Goal: Transaction & Acquisition: Obtain resource

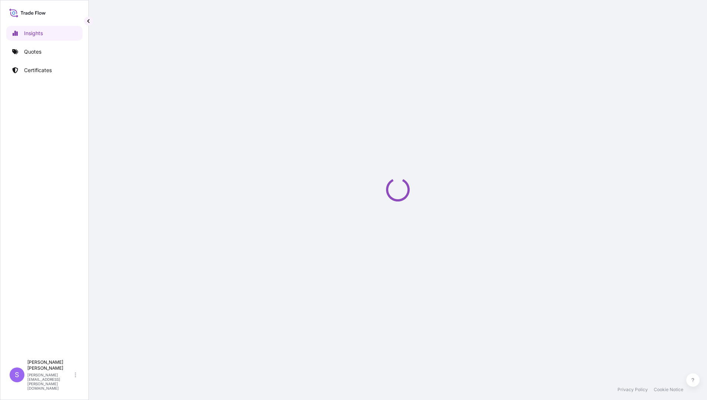
select select "2025"
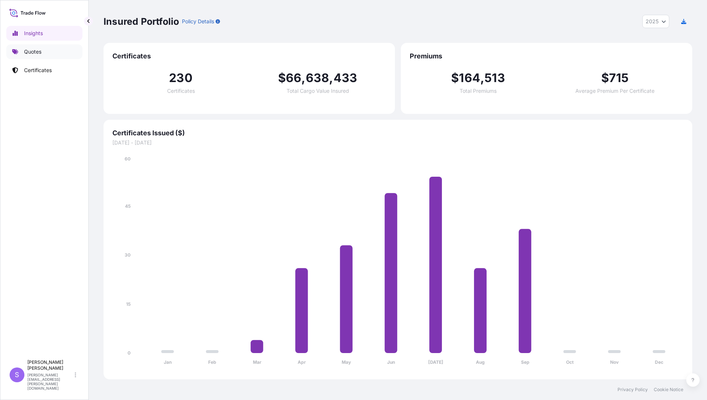
click at [37, 52] on p "Quotes" at bounding box center [32, 51] width 17 height 7
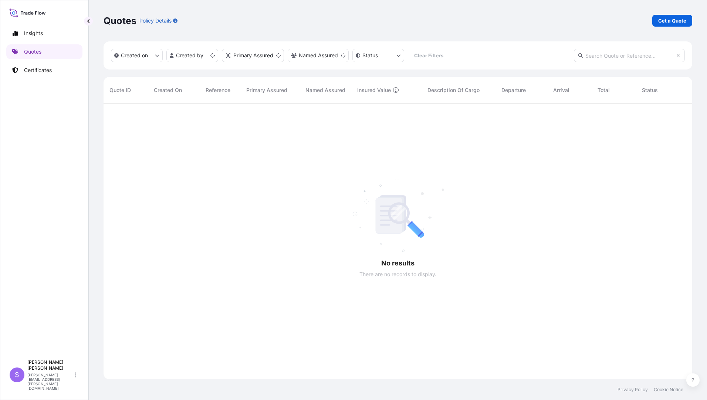
scroll to position [274, 583]
click at [676, 21] on p "Get a Quote" at bounding box center [672, 20] width 28 height 7
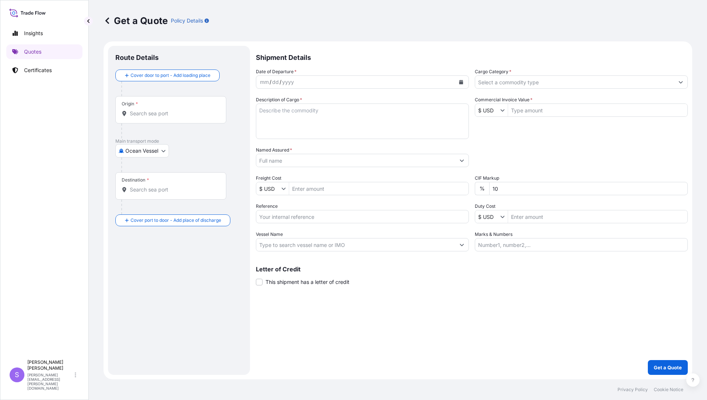
click at [162, 153] on body "Insights Quotes Certificates S [PERSON_NAME] [PERSON_NAME][EMAIL_ADDRESS][PERSO…" at bounding box center [353, 200] width 707 height 400
click at [135, 194] on span "Air (Including Courier)" at bounding box center [155, 196] width 53 height 7
select select "Air (Including Courier)"
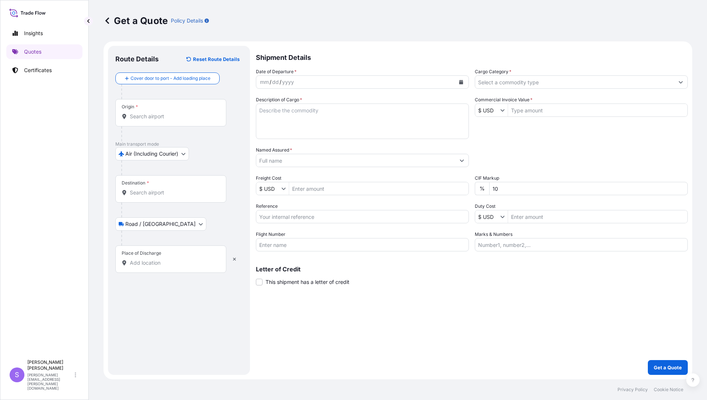
click at [172, 108] on div "Origin *" at bounding box center [170, 112] width 111 height 27
click at [172, 113] on input "Origin *" at bounding box center [173, 116] width 87 height 7
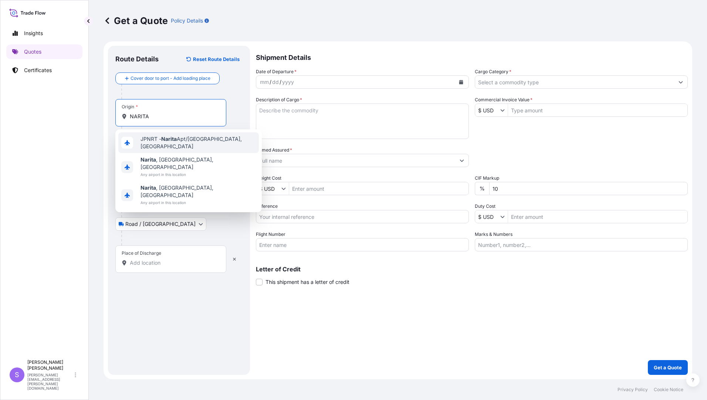
click at [186, 145] on span "JPNRT - Narita Apt/Tokyo, Japan" at bounding box center [197, 142] width 115 height 15
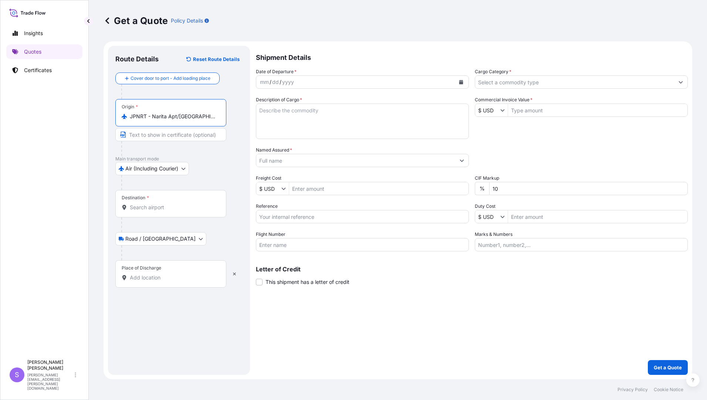
type input "JPNRT - Narita Apt/[GEOGRAPHIC_DATA], [GEOGRAPHIC_DATA]"
click at [163, 209] on input "Destination *" at bounding box center [173, 207] width 87 height 7
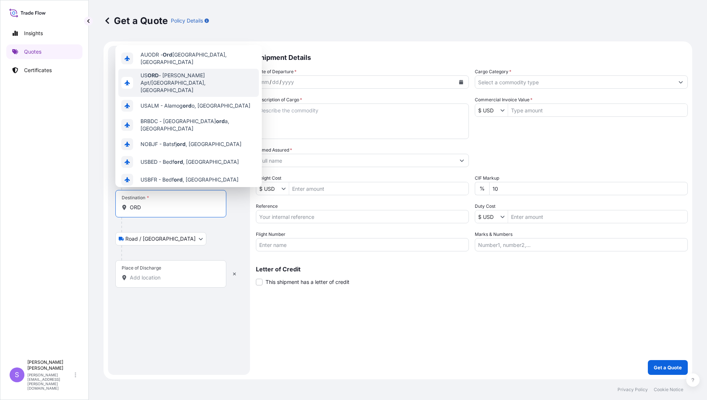
click at [198, 75] on span "US [PERSON_NAME] Apt/[GEOGRAPHIC_DATA], [GEOGRAPHIC_DATA]" at bounding box center [197, 83] width 115 height 22
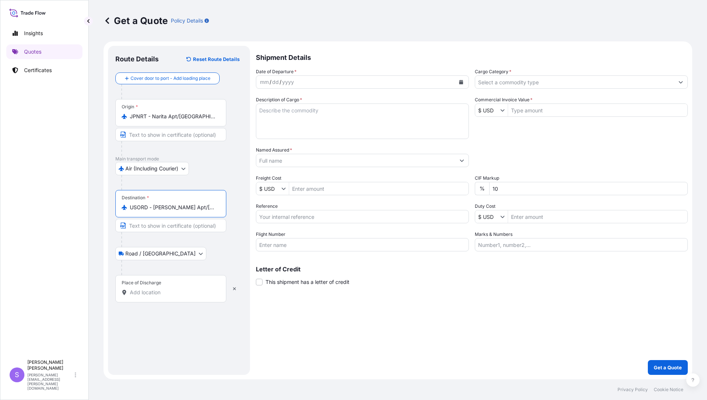
type input "USORD - [PERSON_NAME] Apt/[GEOGRAPHIC_DATA], [GEOGRAPHIC_DATA]"
click at [143, 294] on input "Place of Discharge" at bounding box center [173, 292] width 87 height 7
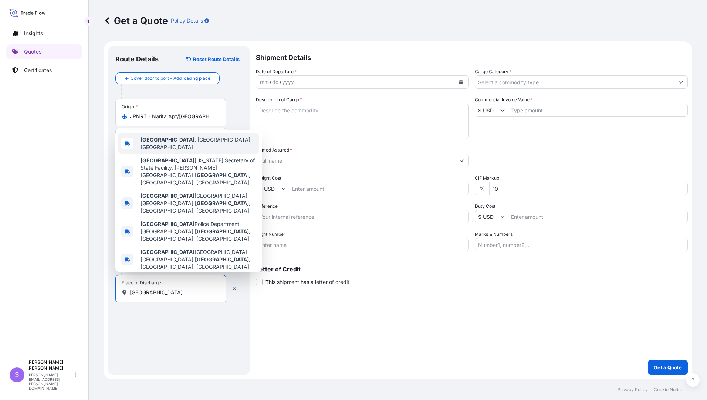
click at [173, 143] on b "[GEOGRAPHIC_DATA]" at bounding box center [167, 139] width 54 height 6
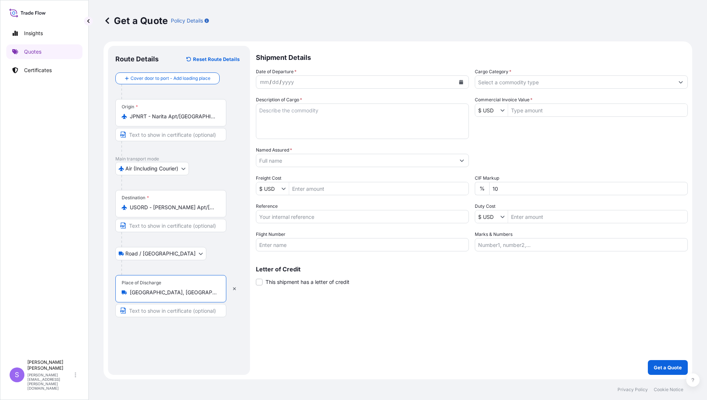
type input "[GEOGRAPHIC_DATA], [GEOGRAPHIC_DATA], [GEOGRAPHIC_DATA]"
click at [463, 85] on button "Calendar" at bounding box center [461, 82] width 12 height 12
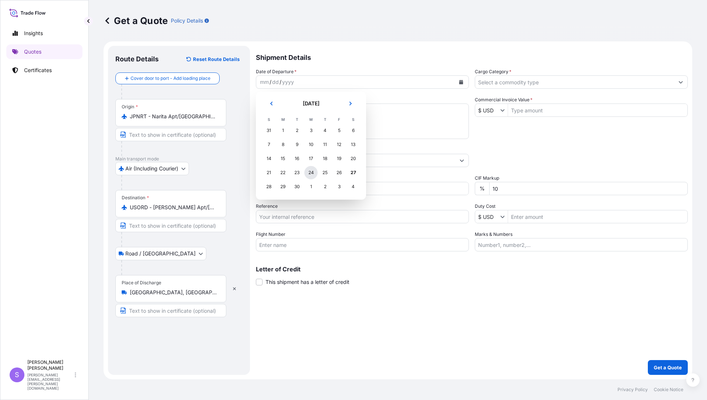
click at [312, 176] on div "24" at bounding box center [310, 172] width 13 height 13
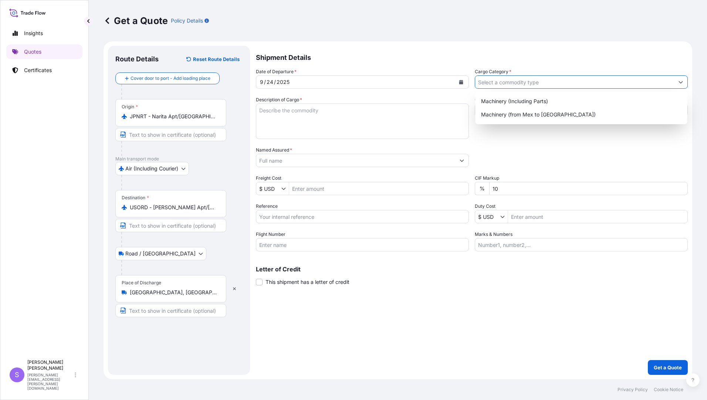
click at [514, 84] on input "Cargo Category *" at bounding box center [574, 81] width 199 height 13
click at [520, 103] on div "Machinery (Including Parts)" at bounding box center [581, 101] width 206 height 13
type input "Machinery (Including Parts)"
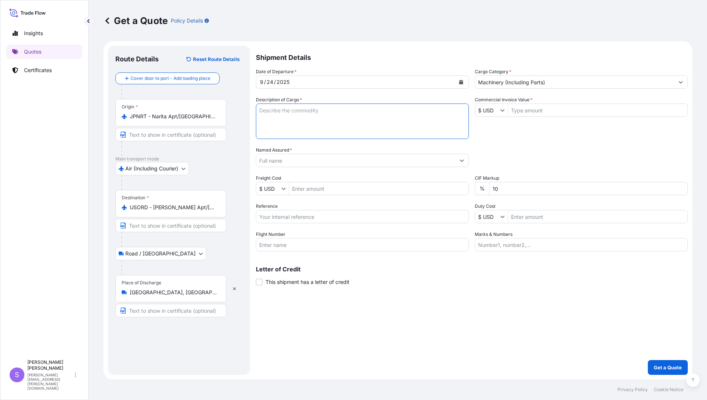
click at [320, 123] on textarea "Description of Cargo *" at bounding box center [362, 121] width 213 height 35
type textarea "OGURA D.D. GUIDES"
click at [533, 112] on input "Commercial Invoice Value *" at bounding box center [597, 110] width 179 height 13
type input "8,963"
click at [321, 161] on input "Named Assured *" at bounding box center [355, 160] width 199 height 13
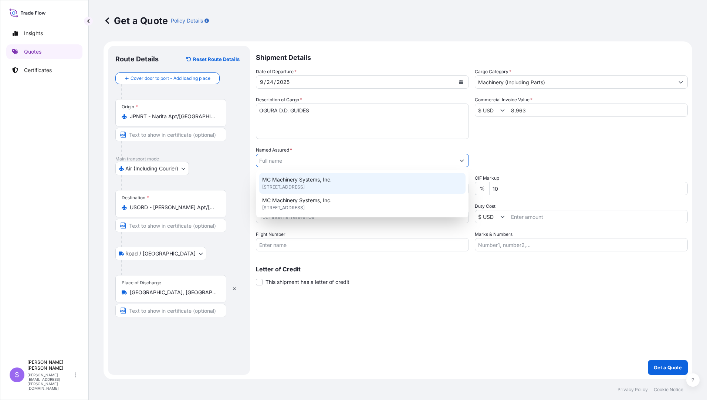
click at [316, 179] on span "MC Machinery Systems, Inc." at bounding box center [297, 179] width 70 height 7
type input "MC Machinery Systems, Inc."
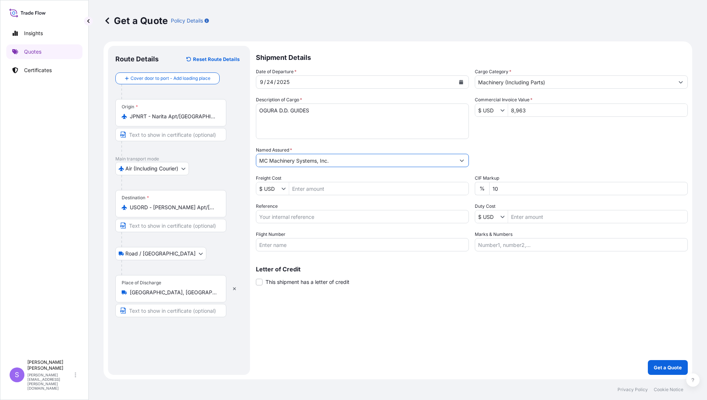
click at [329, 190] on input "Freight Cost" at bounding box center [378, 188] width 179 height 13
type input "421.05"
click at [318, 218] on input "Reference" at bounding box center [362, 216] width 213 height 13
type input "YJP-5172 4875"
click at [360, 244] on input "Flight Number" at bounding box center [362, 244] width 213 height 13
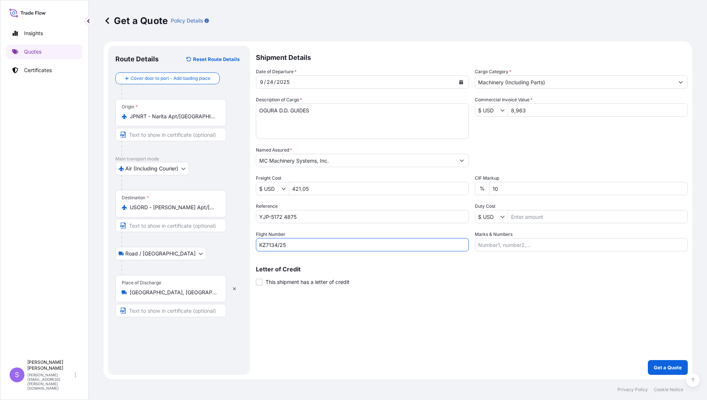
type input "KZ7134/25"
click at [546, 244] on input "Marks & Numbers" at bounding box center [581, 244] width 213 height 13
type input "195730, 196336, 196649, 196842, 197115"
click at [660, 367] on p "Get a Quote" at bounding box center [668, 367] width 28 height 7
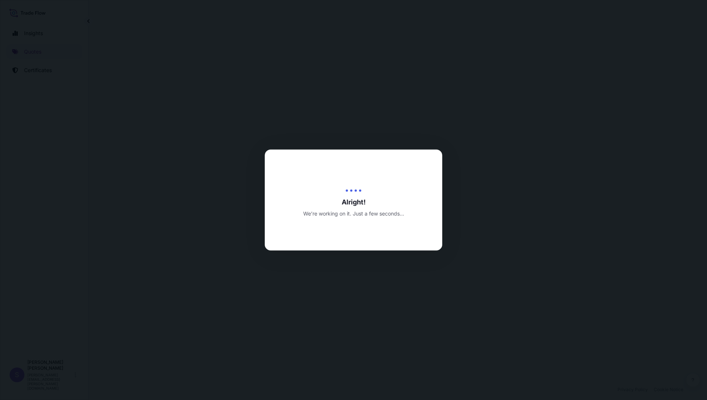
select select "Air (Including Courier)"
select select "Road / [GEOGRAPHIC_DATA]"
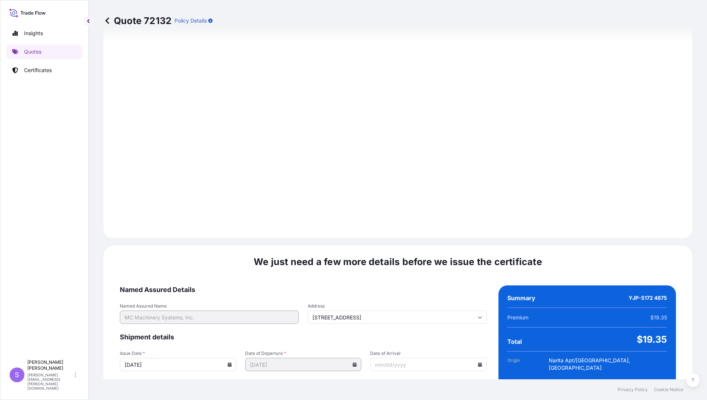
scroll to position [813, 0]
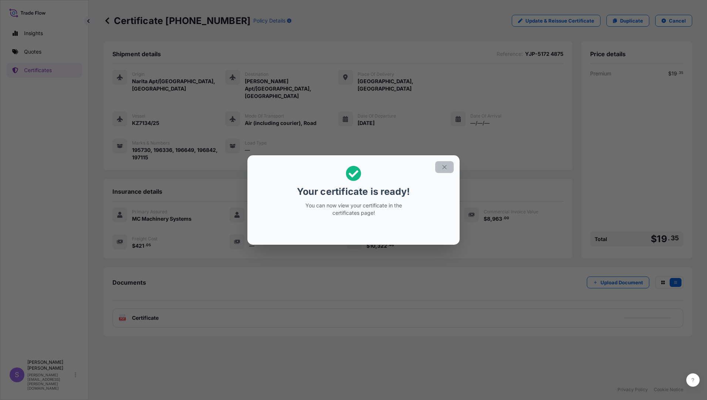
click at [442, 168] on icon "button" at bounding box center [444, 167] width 7 height 7
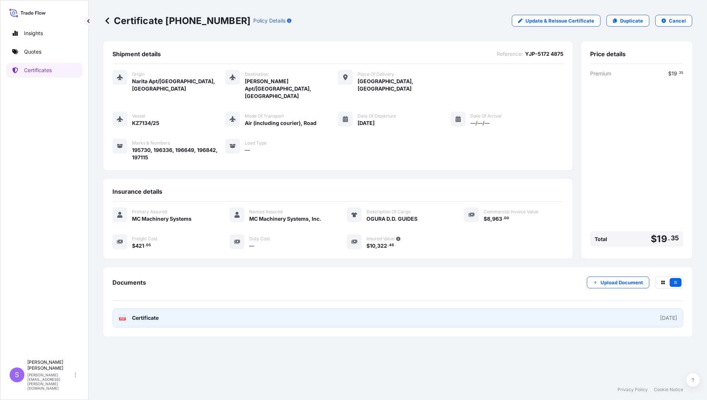
click at [141, 314] on span "Certificate" at bounding box center [145, 317] width 27 height 7
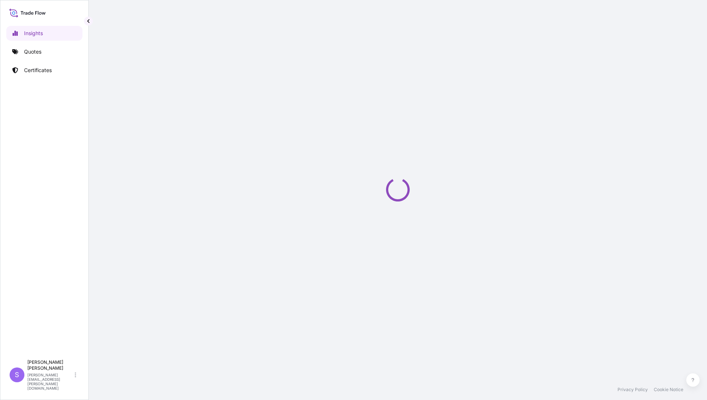
select select "2025"
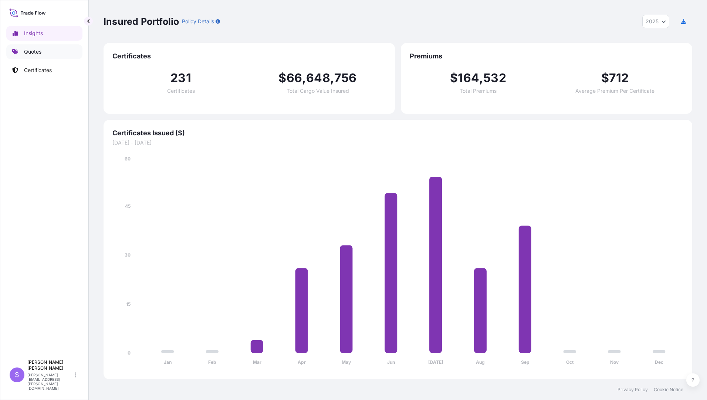
click at [29, 51] on p "Quotes" at bounding box center [32, 51] width 17 height 7
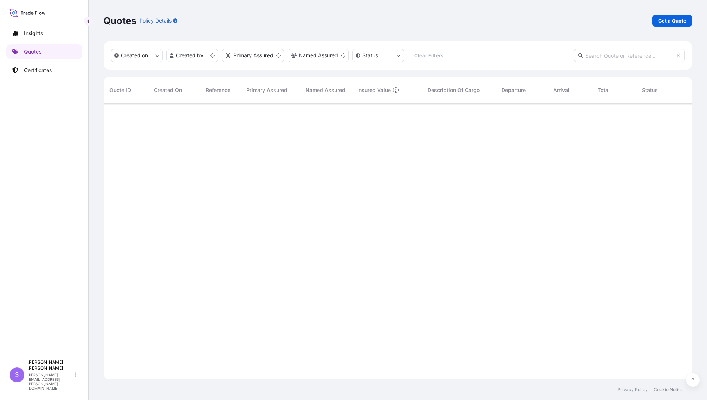
scroll to position [274, 583]
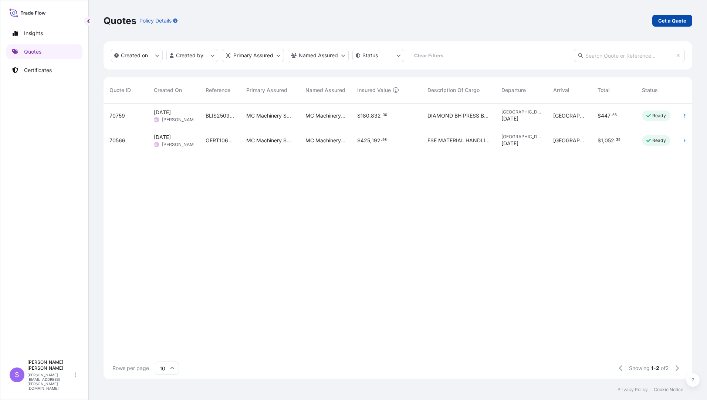
click at [684, 19] on p "Get a Quote" at bounding box center [672, 20] width 28 height 7
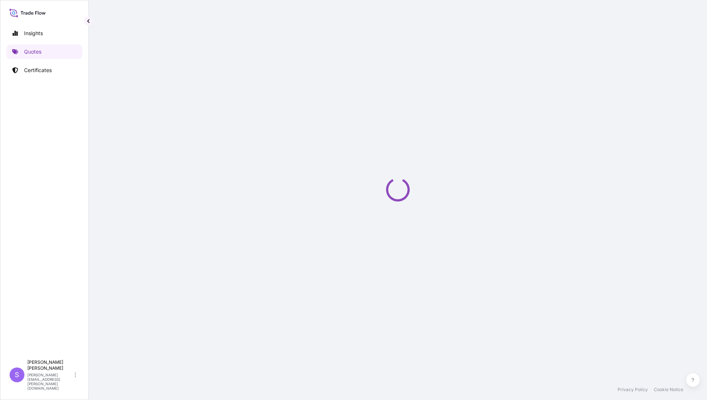
select select "Ocean Vessel"
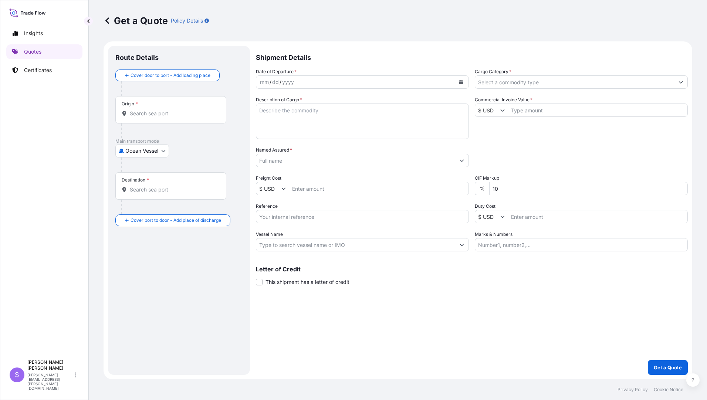
click at [166, 153] on body "Insights Quotes Certificates S [PERSON_NAME] [PERSON_NAME][EMAIL_ADDRESS][PERSO…" at bounding box center [353, 200] width 707 height 400
click at [143, 199] on span "Air (Including Courier)" at bounding box center [155, 196] width 53 height 7
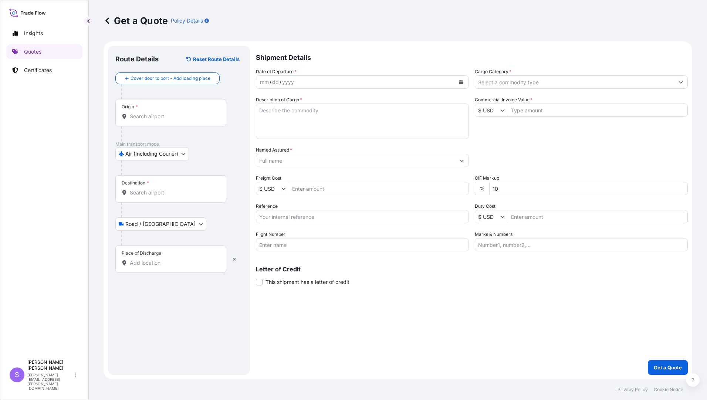
click at [182, 116] on input "Origin *" at bounding box center [173, 116] width 87 height 7
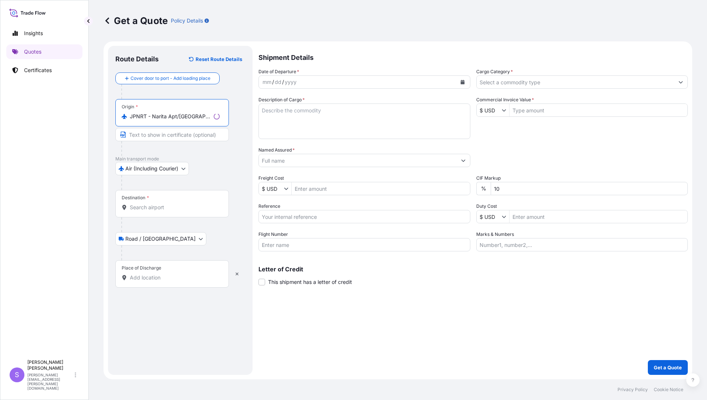
type input "JPNRT - Narita Apt/[GEOGRAPHIC_DATA], [GEOGRAPHIC_DATA]"
click at [160, 211] on input "Destination *" at bounding box center [175, 207] width 90 height 7
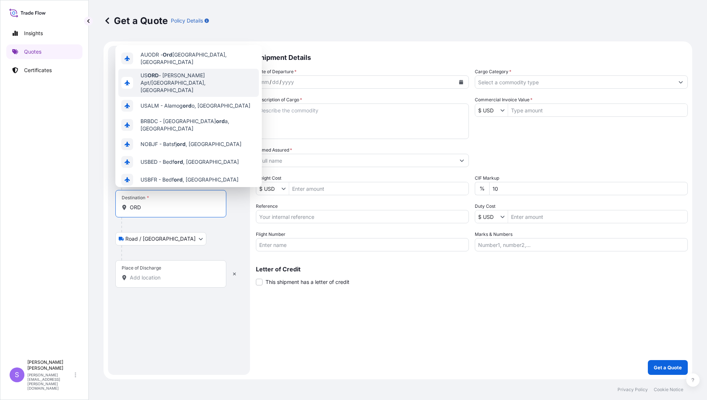
click at [189, 70] on div "US [PERSON_NAME] Apt/[GEOGRAPHIC_DATA], [GEOGRAPHIC_DATA]" at bounding box center [188, 83] width 140 height 28
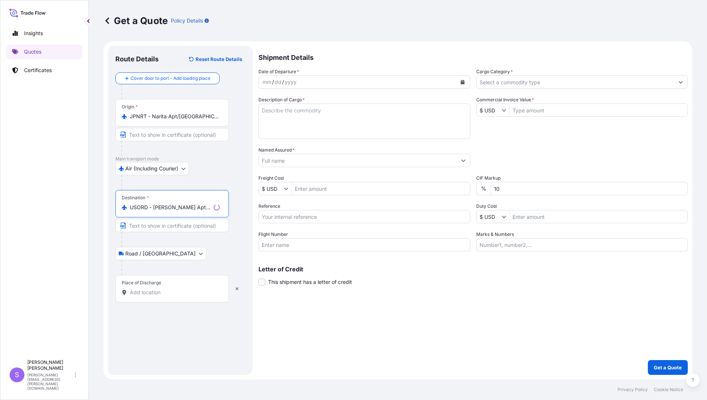
type input "USORD - [PERSON_NAME] Apt/[GEOGRAPHIC_DATA], [GEOGRAPHIC_DATA]"
click at [177, 292] on input "Place of Discharge" at bounding box center [175, 292] width 90 height 7
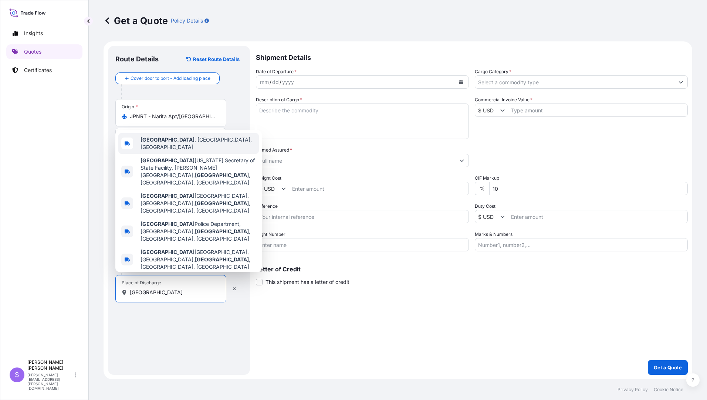
click at [174, 143] on b "[GEOGRAPHIC_DATA]" at bounding box center [167, 139] width 54 height 6
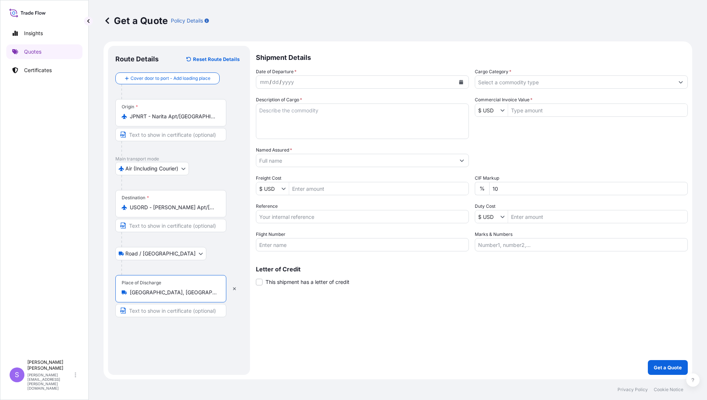
type input "[GEOGRAPHIC_DATA], [GEOGRAPHIC_DATA], [GEOGRAPHIC_DATA]"
click at [463, 84] on button "Calendar" at bounding box center [461, 82] width 12 height 12
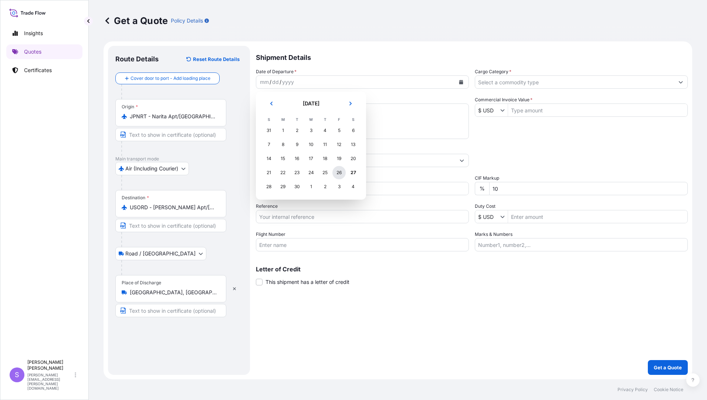
click at [335, 172] on div "26" at bounding box center [338, 172] width 13 height 13
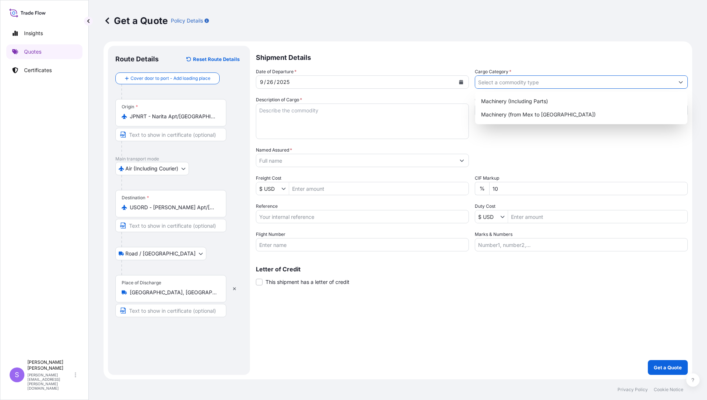
click at [533, 85] on input "Cargo Category *" at bounding box center [574, 81] width 199 height 13
click at [513, 99] on div "Machinery (Including Parts)" at bounding box center [581, 101] width 206 height 13
type input "Machinery (Including Parts)"
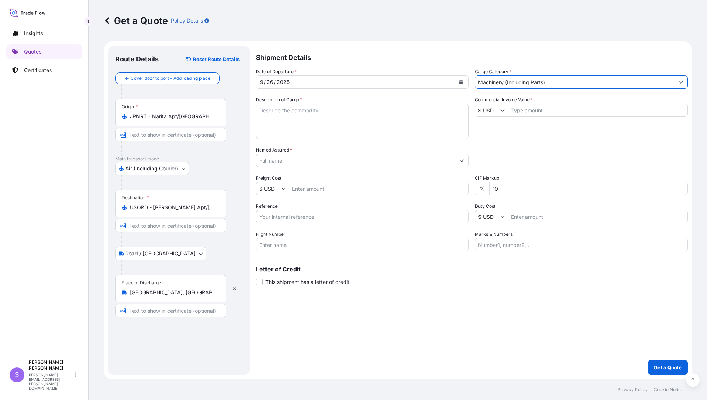
click at [381, 123] on textarea "Description of Cargo *" at bounding box center [362, 121] width 213 height 35
type textarea "FSE PARTS FOR MATERIAL HANDLING SYSTEM"
click at [540, 110] on input "Commercial Invoice Value *" at bounding box center [597, 110] width 179 height 13
type input "13,044.55"
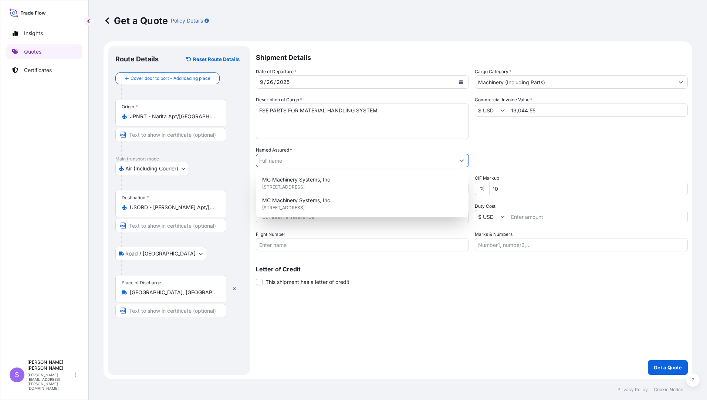
click at [323, 159] on input "Named Assured *" at bounding box center [355, 160] width 199 height 13
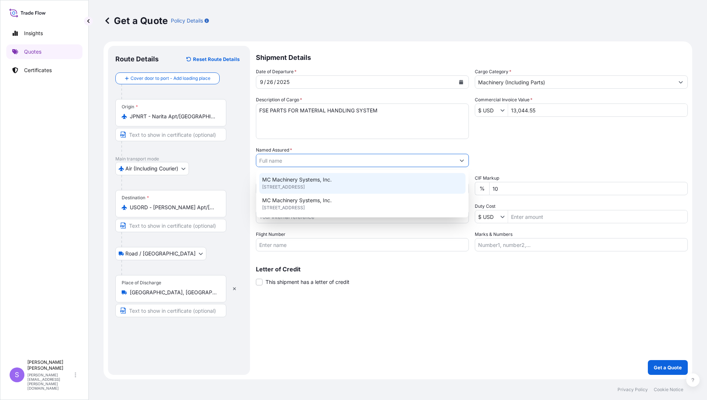
click at [324, 175] on div "MC Machinery Systems, Inc. [STREET_ADDRESS]" at bounding box center [362, 183] width 206 height 21
type input "MC Machinery Systems, Inc."
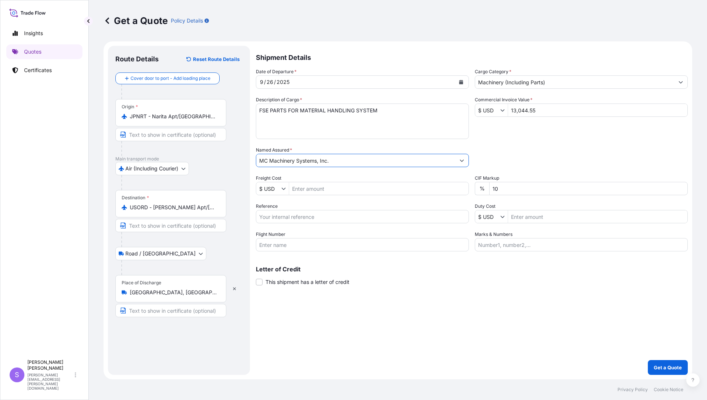
click at [318, 187] on input "Freight Cost" at bounding box center [378, 188] width 179 height 13
type input "2,748.88"
click at [329, 218] on input "Reference" at bounding box center [362, 216] width 213 height 13
click at [328, 214] on input "Reference" at bounding box center [362, 216] width 213 height 13
type input "YJP-5223 3930"
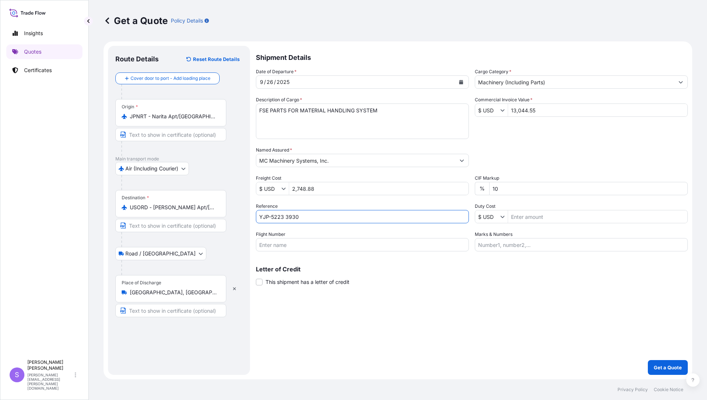
click at [319, 249] on input "Flight Number" at bounding box center [362, 244] width 213 height 13
type input "KZ7134/27"
click at [493, 249] on input "Marks & Numbers" at bounding box center [581, 244] width 213 height 13
type input "196769"
click at [671, 367] on p "Get a Quote" at bounding box center [668, 367] width 28 height 7
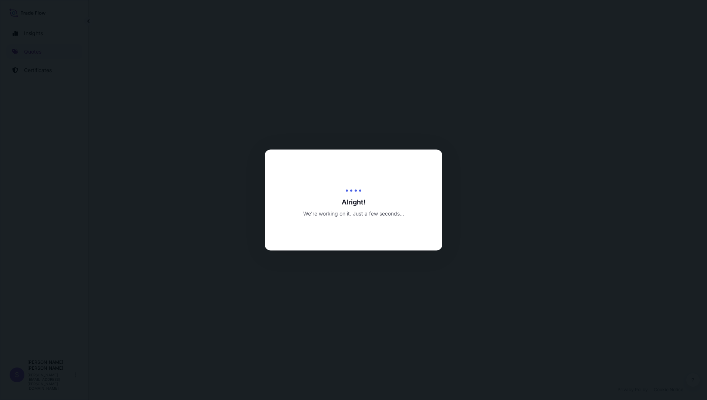
select select "Air (Including Courier)"
select select "Road / [GEOGRAPHIC_DATA]"
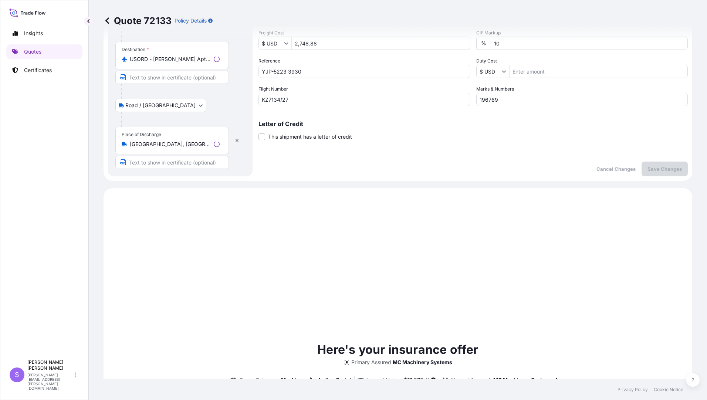
scroll to position [296, 0]
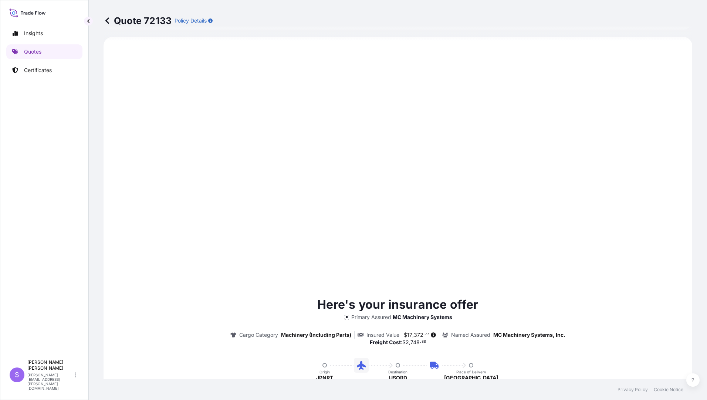
type input "[DATE]"
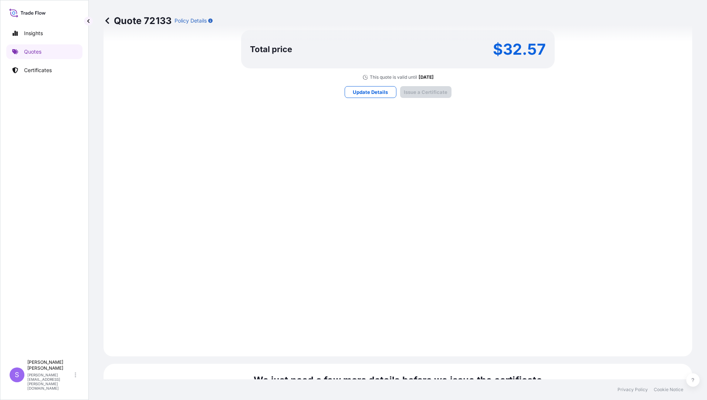
scroll to position [813, 0]
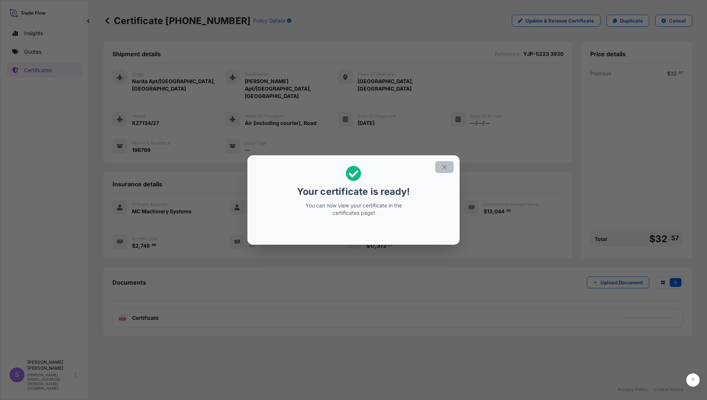
click at [442, 168] on icon "button" at bounding box center [444, 167] width 7 height 7
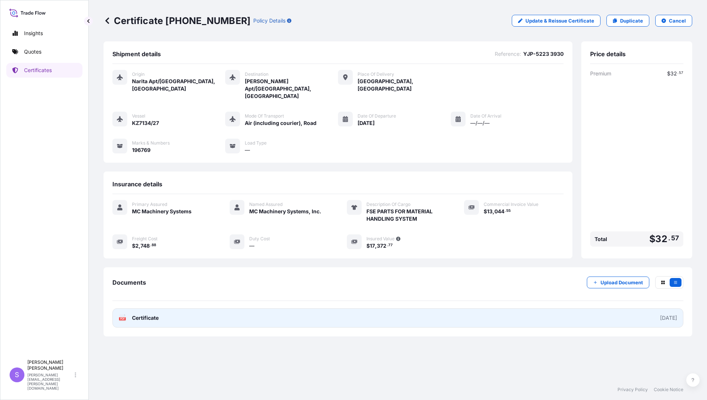
click at [156, 314] on span "Certificate" at bounding box center [145, 317] width 27 height 7
